Goal: Information Seeking & Learning: Learn about a topic

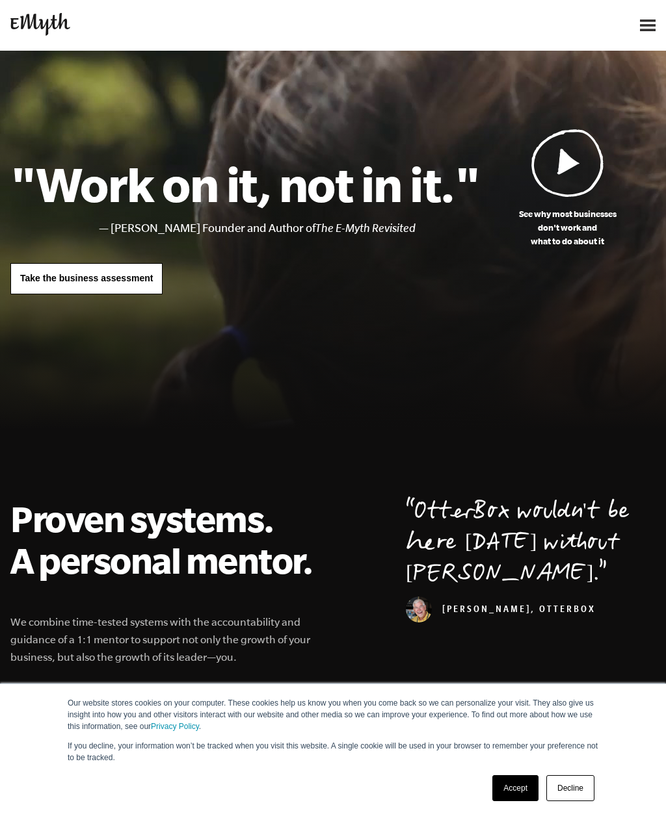
click at [512, 776] on link "Accept" at bounding box center [515, 788] width 46 height 26
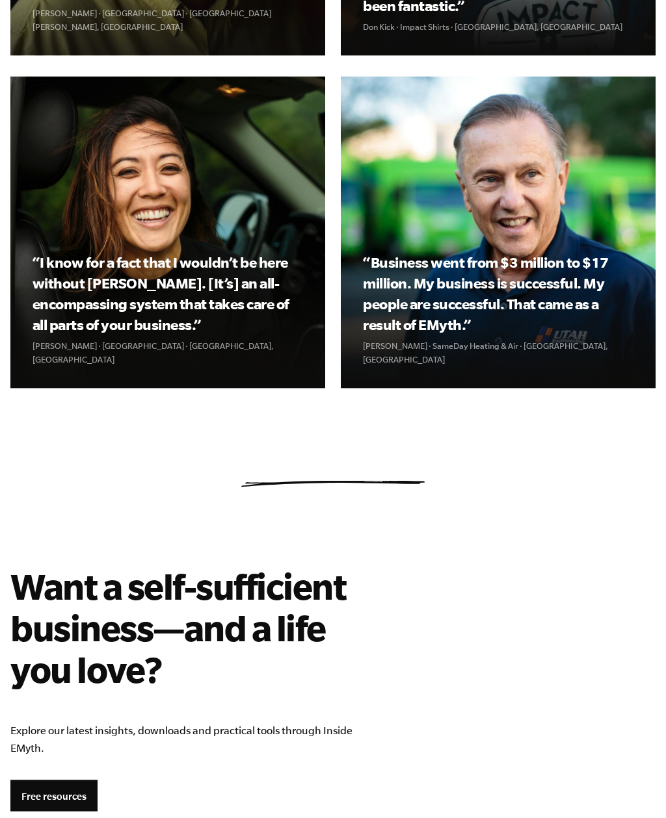
scroll to position [1797, 0]
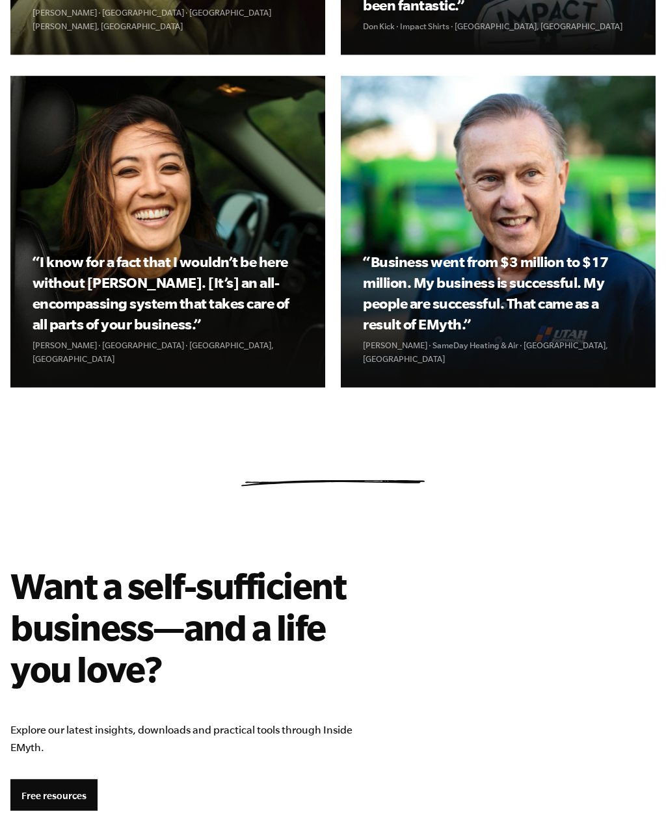
click at [571, 495] on main "See why most businesses don't work and what to do about it "Work on it, not in …" at bounding box center [333, 75] width 666 height 3645
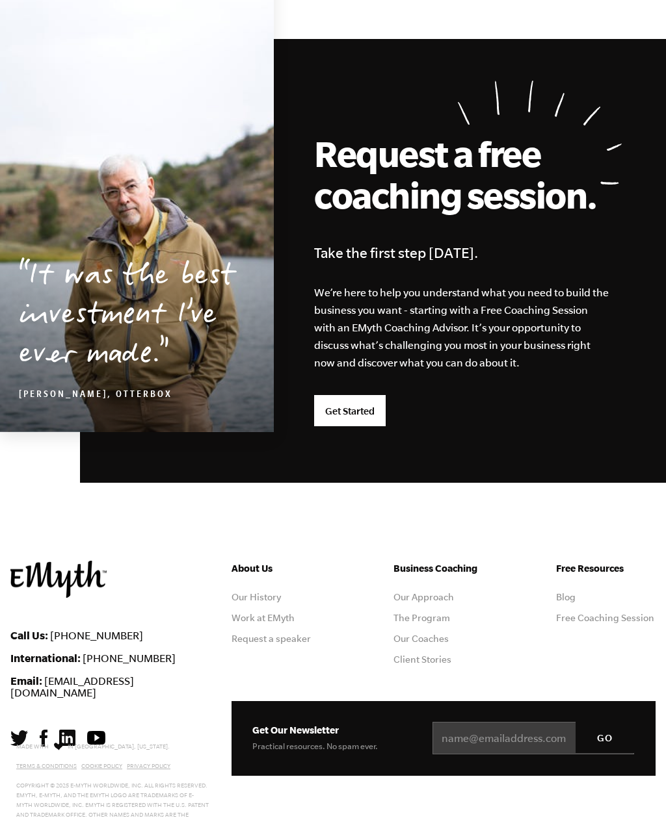
scroll to position [3133, 0]
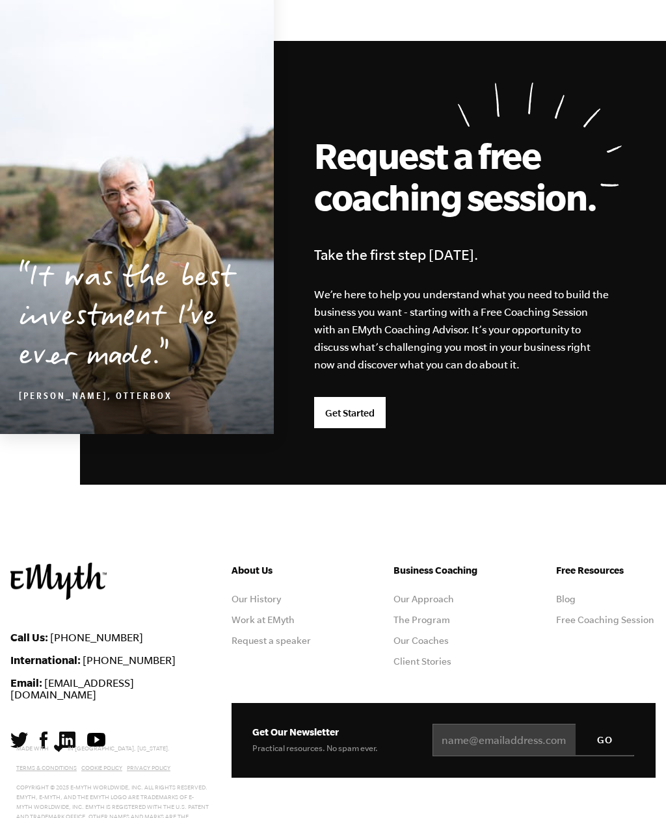
click at [557, 588] on ul "Free Resources Blog Free Coaching Session" at bounding box center [605, 620] width 99 height 114
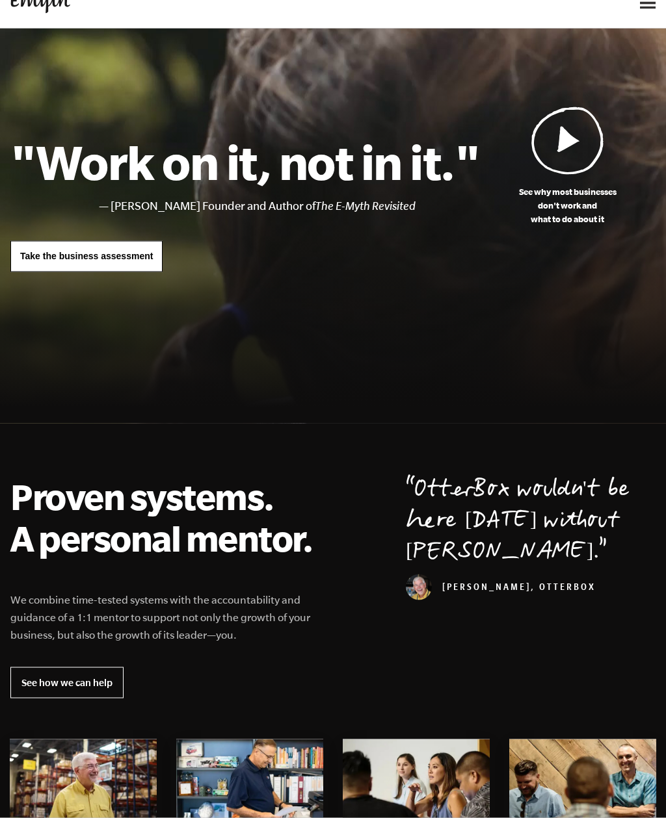
scroll to position [0, 0]
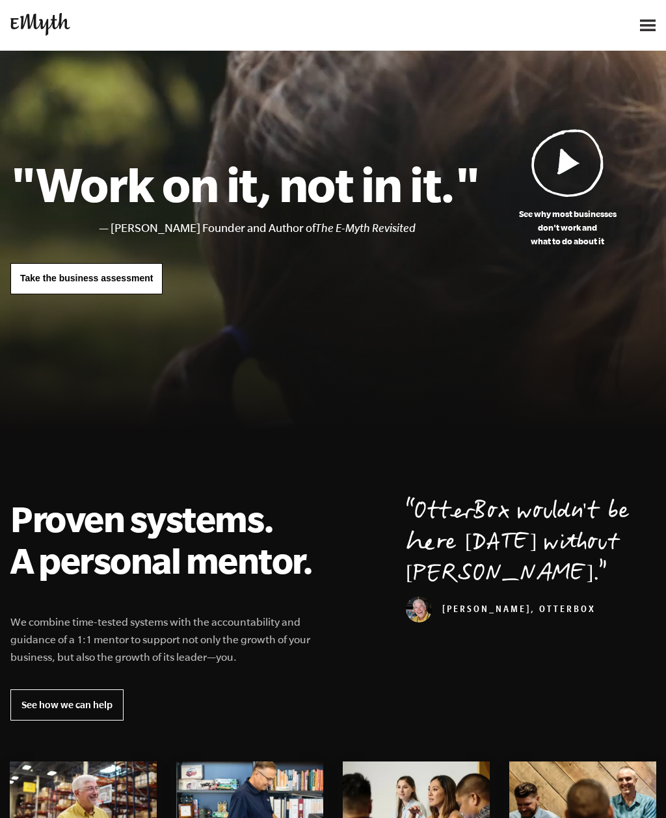
click at [649, 20] on img at bounding box center [648, 26] width 16 height 12
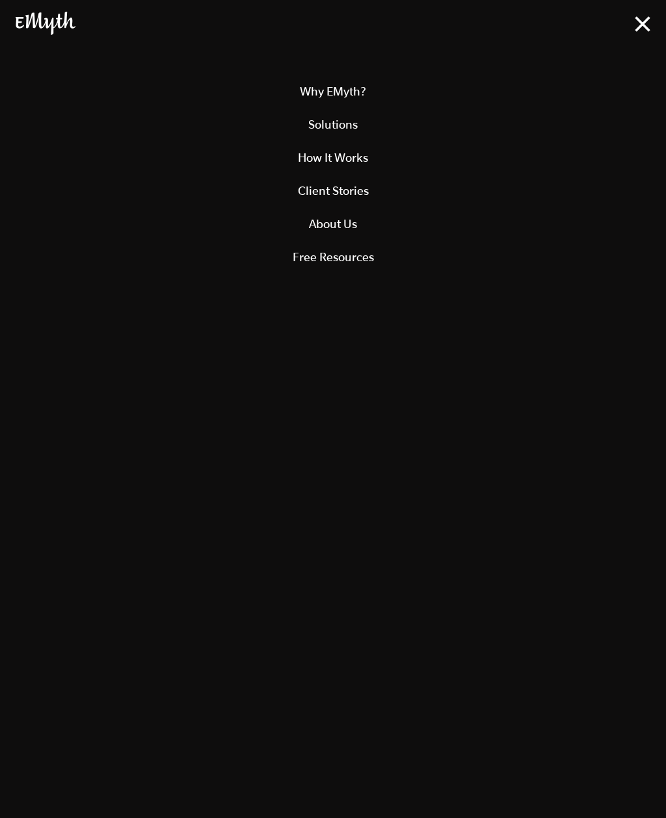
click at [330, 76] on link "Why EMyth?" at bounding box center [333, 91] width 634 height 33
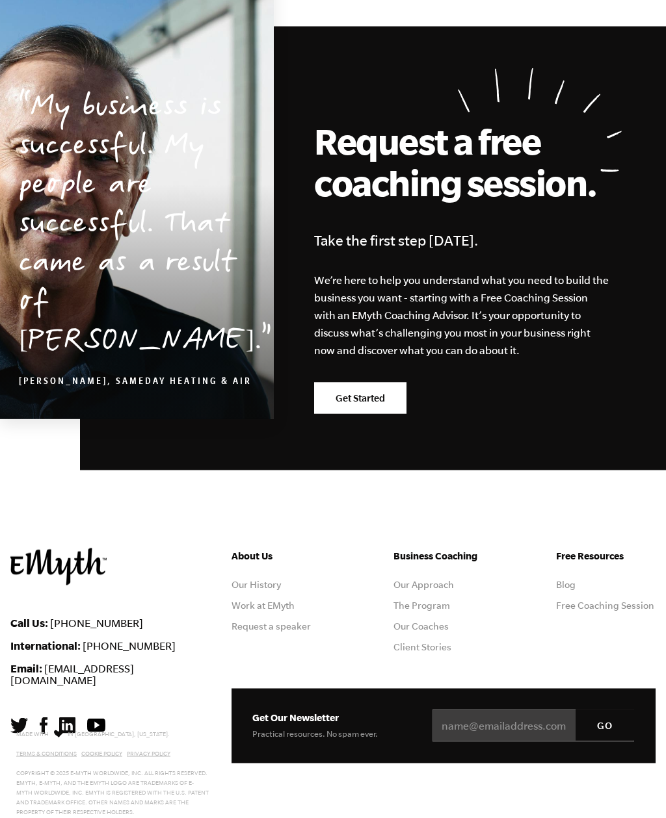
scroll to position [3684, 0]
click at [429, 608] on link "The Program" at bounding box center [421, 605] width 57 height 10
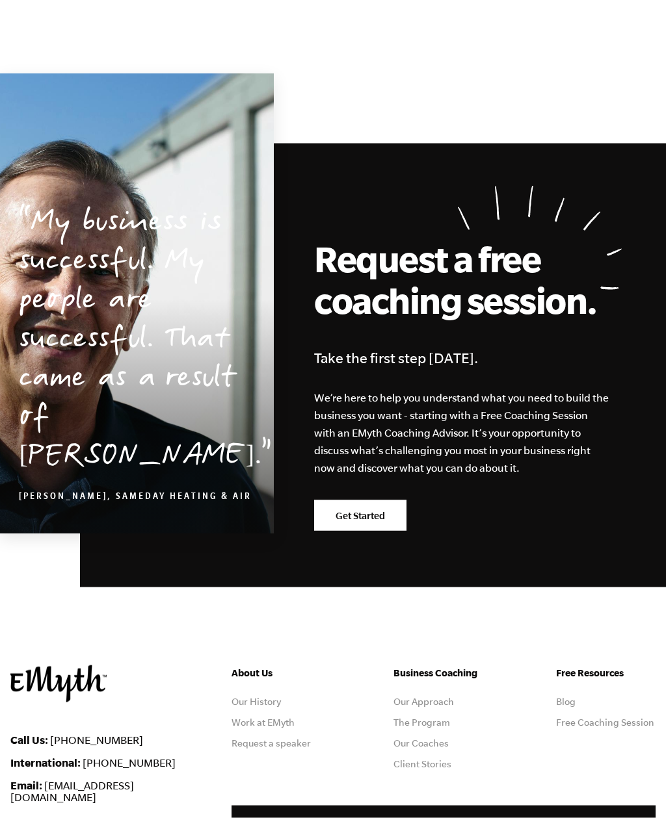
scroll to position [6580, 0]
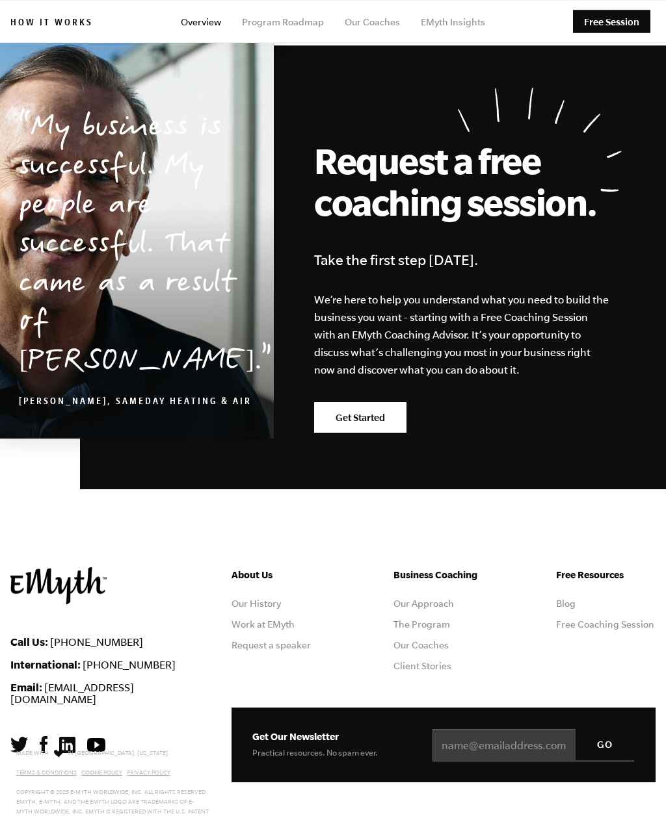
click at [420, 619] on link "The Program" at bounding box center [421, 624] width 57 height 10
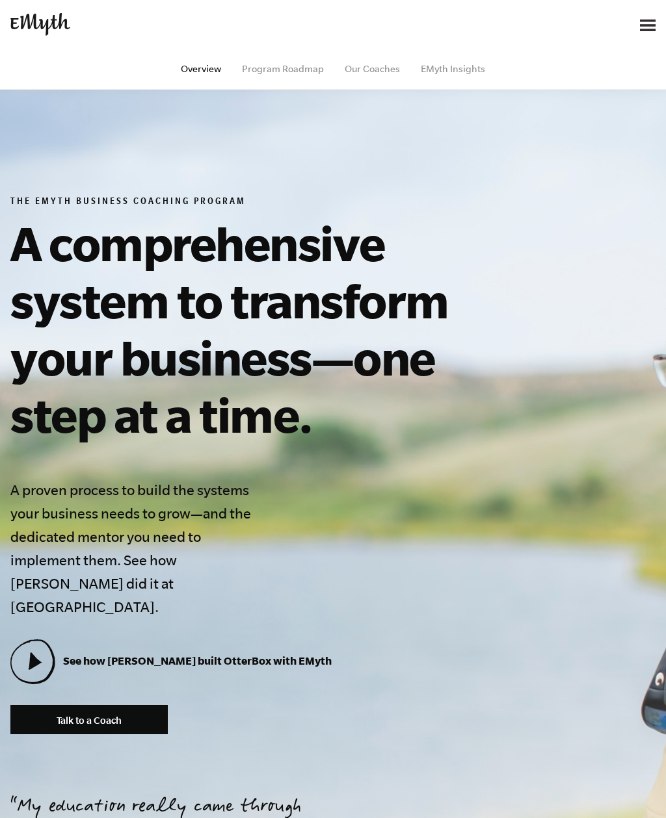
click at [645, 23] on img at bounding box center [648, 26] width 16 height 12
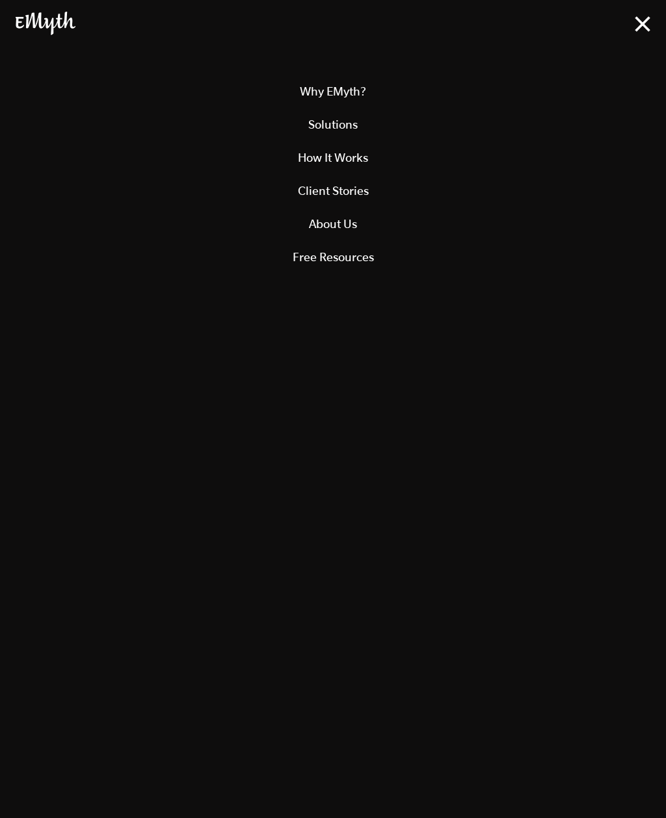
click at [343, 261] on link "Free Resources" at bounding box center [333, 257] width 634 height 33
